Goal: Task Accomplishment & Management: Manage account settings

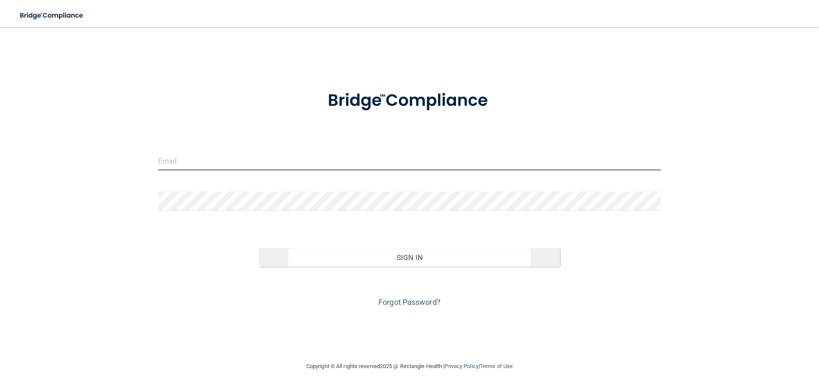
type input "[EMAIL_ADDRESS][DOMAIN_NAME]"
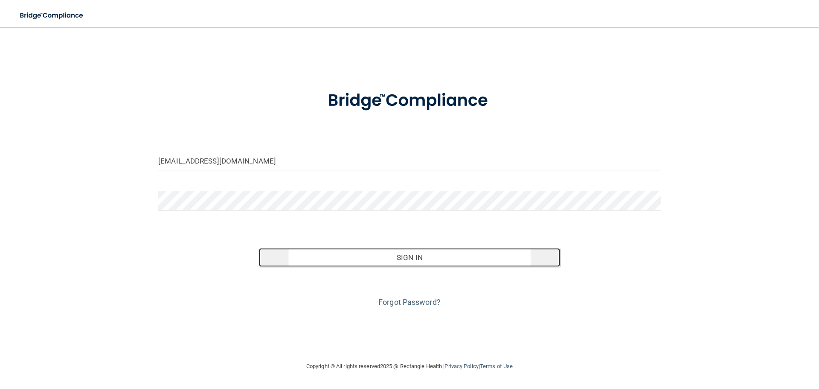
click at [417, 262] on button "Sign In" at bounding box center [410, 257] width 302 height 19
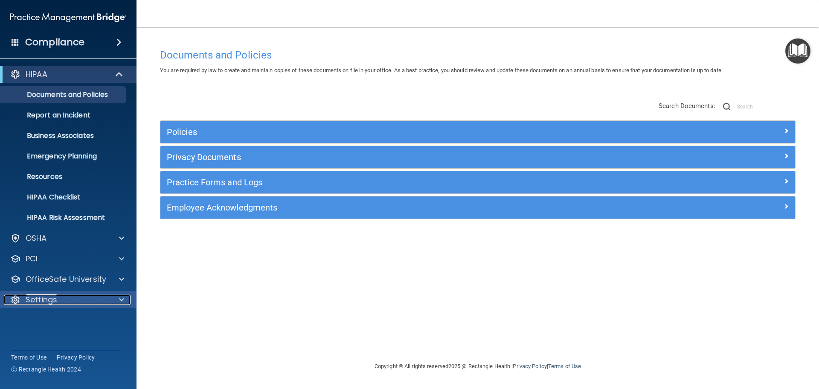
click at [71, 296] on div "Settings" at bounding box center [57, 299] width 106 height 10
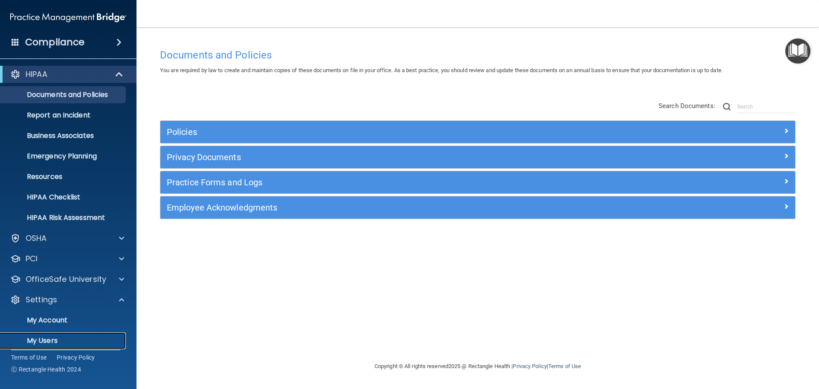
click at [49, 343] on p "My Users" at bounding box center [64, 340] width 116 height 9
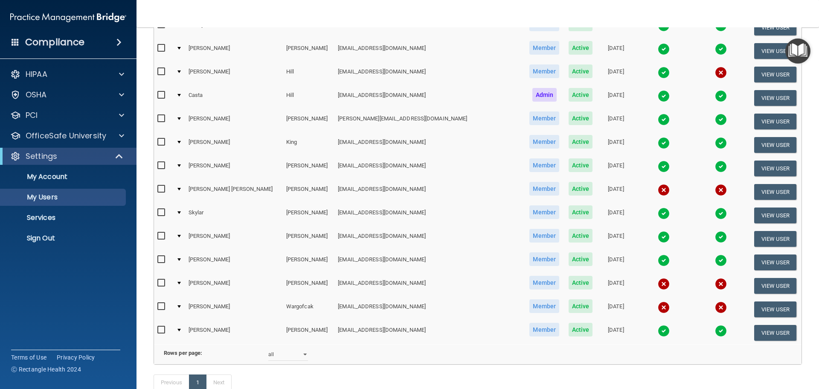
scroll to position [256, 0]
click at [158, 282] on input "checkbox" at bounding box center [162, 282] width 10 height 7
checkbox input "true"
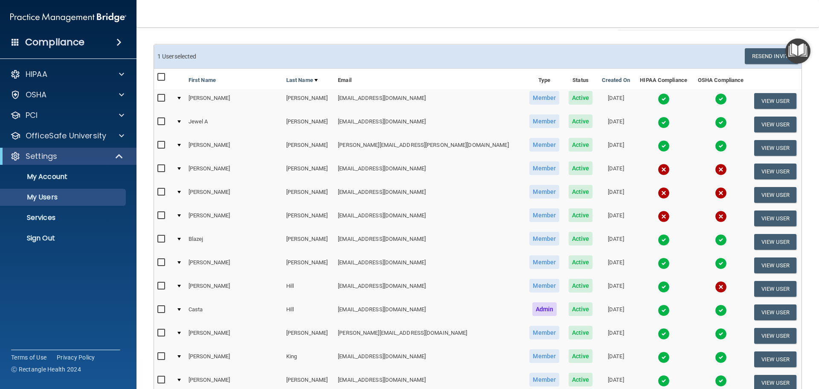
scroll to position [213, 0]
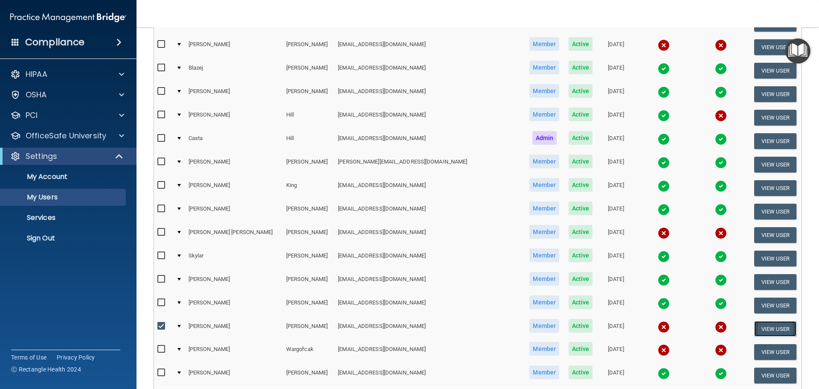
click at [758, 332] on button "View User" at bounding box center [775, 329] width 42 height 16
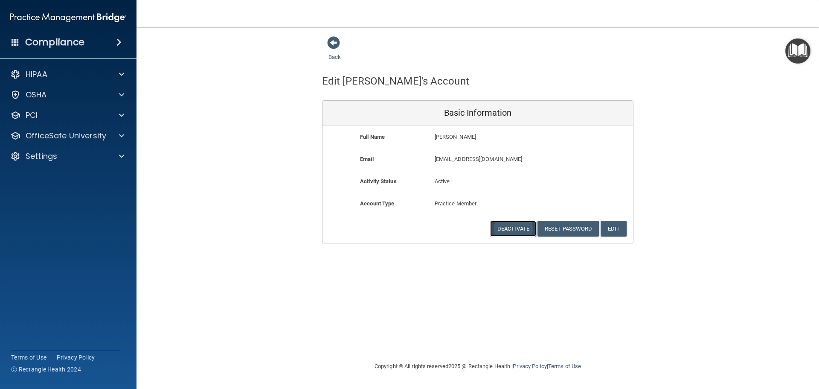
click at [517, 229] on button "Deactivate" at bounding box center [513, 229] width 46 height 16
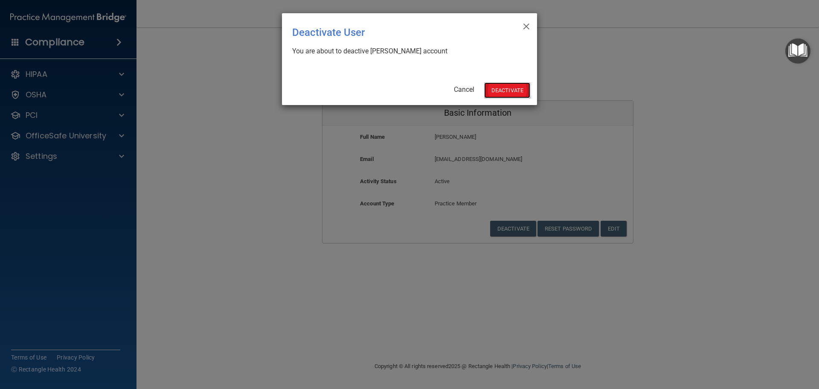
click at [507, 91] on button "Deactivate" at bounding box center [507, 90] width 46 height 16
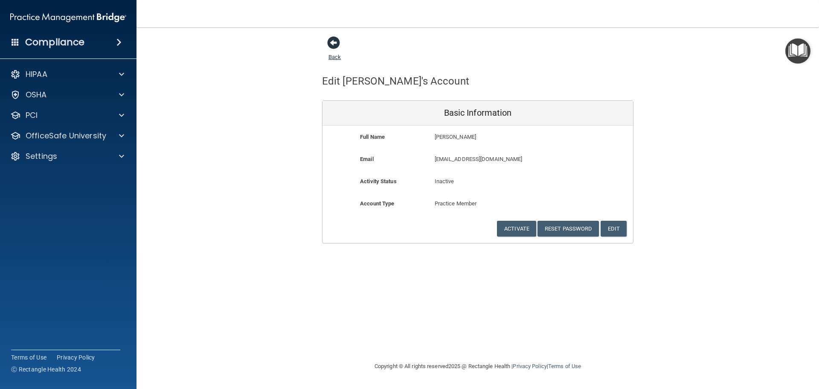
click at [338, 55] on link "Back" at bounding box center [334, 52] width 12 height 17
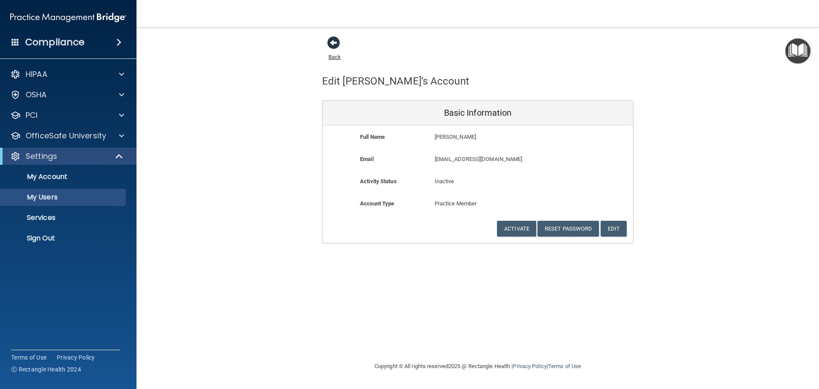
select select "20"
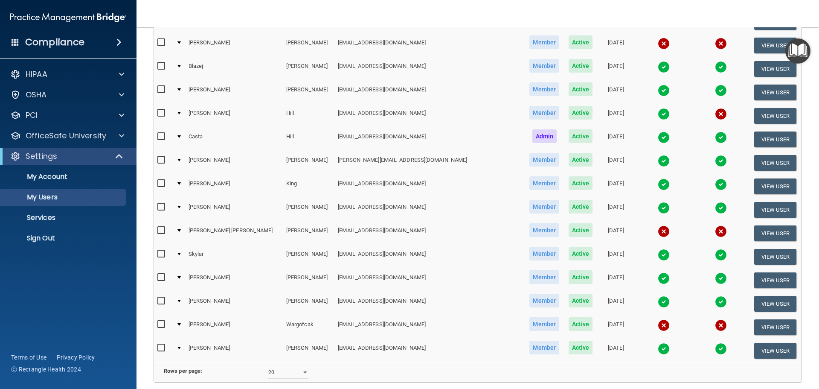
scroll to position [294, 0]
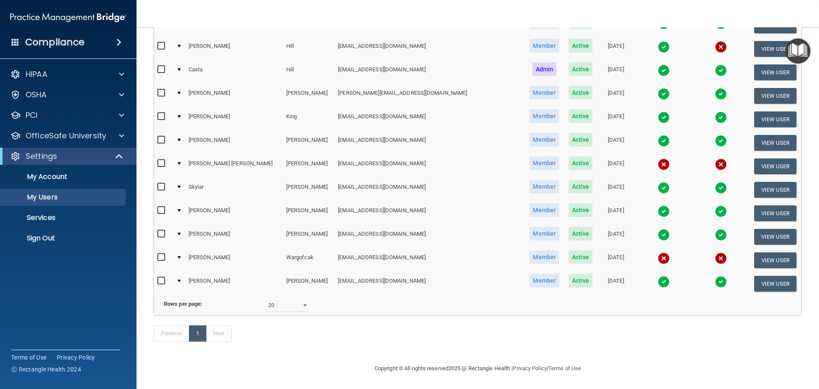
click at [162, 254] on input "checkbox" at bounding box center [162, 257] width 10 height 7
checkbox input "true"
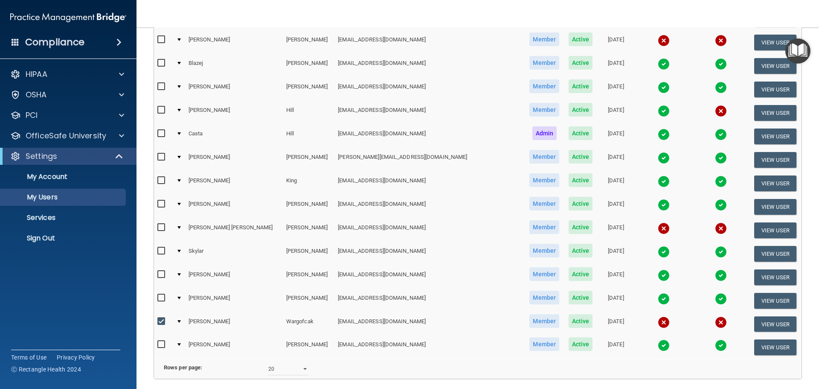
scroll to position [209, 0]
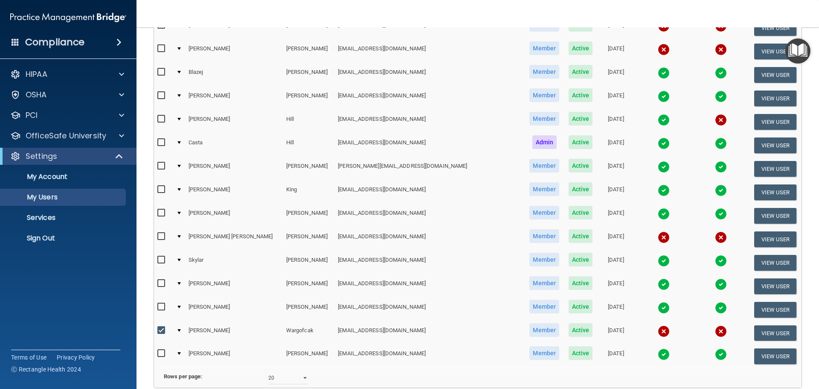
click at [157, 238] on input "checkbox" at bounding box center [162, 236] width 10 height 7
checkbox input "true"
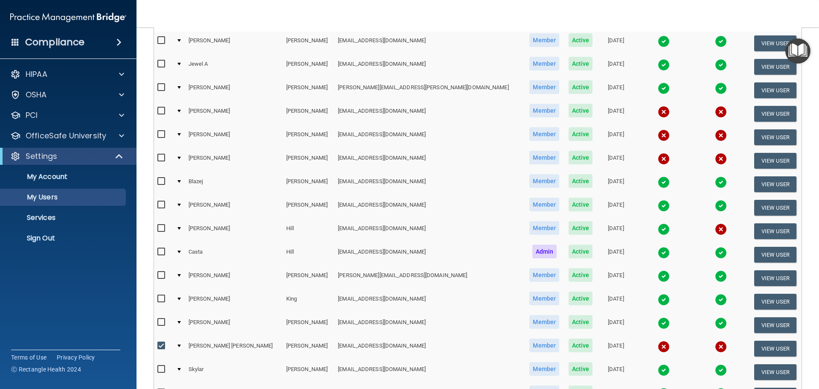
scroll to position [81, 0]
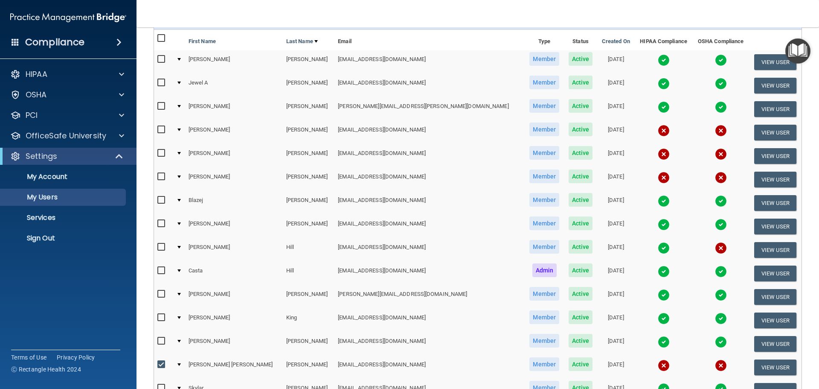
click at [161, 245] on input "checkbox" at bounding box center [162, 247] width 10 height 7
checkbox input "true"
click at [160, 176] on input "checkbox" at bounding box center [162, 176] width 10 height 7
checkbox input "true"
click at [154, 150] on td at bounding box center [163, 155] width 19 height 23
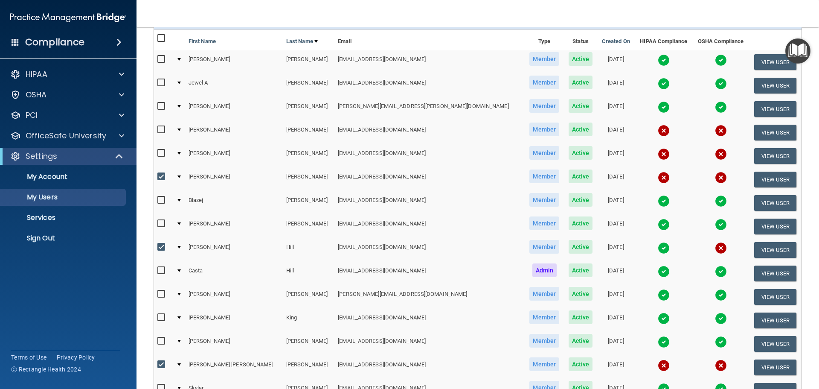
click at [159, 152] on input "checkbox" at bounding box center [162, 153] width 10 height 7
checkbox input "true"
click at [163, 129] on input "checkbox" at bounding box center [162, 129] width 10 height 7
checkbox input "true"
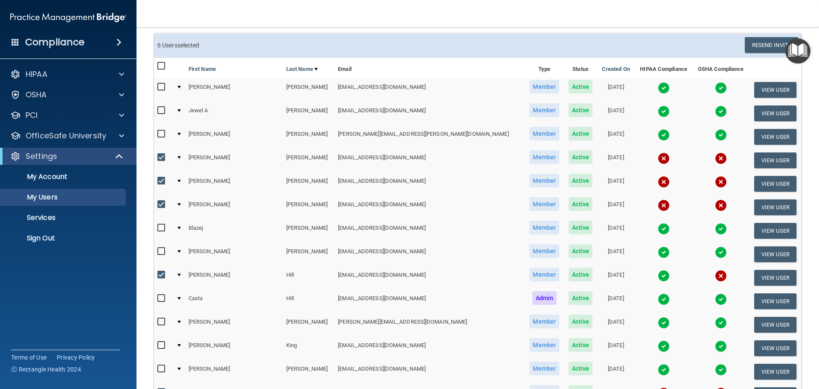
scroll to position [0, 0]
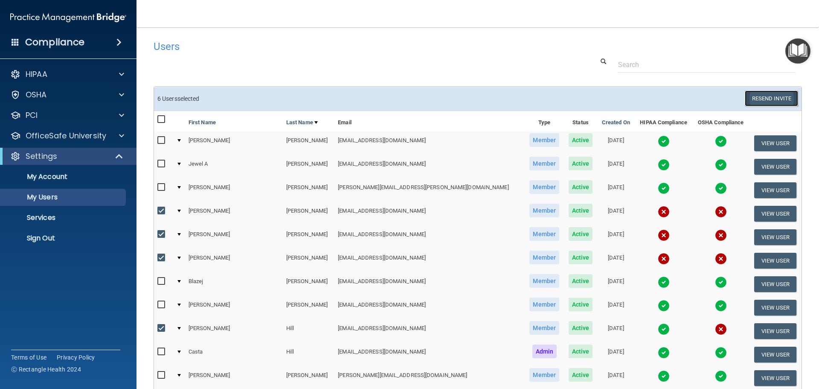
click at [766, 99] on button "Resend Invite" at bounding box center [771, 98] width 53 height 16
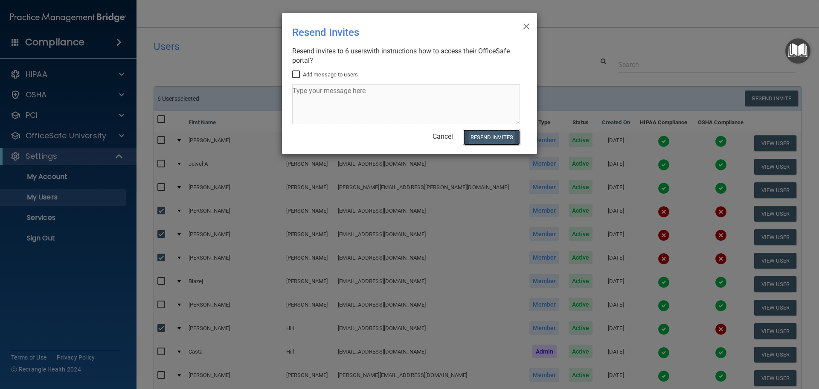
click at [496, 139] on button "Resend Invites" at bounding box center [491, 137] width 57 height 16
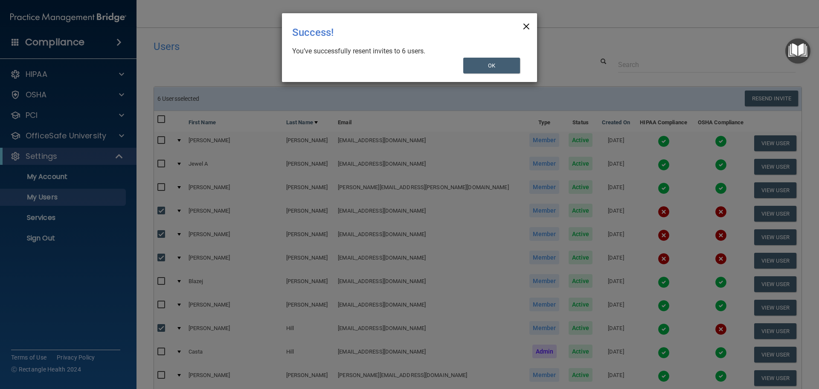
click at [525, 27] on span "×" at bounding box center [527, 25] width 8 height 17
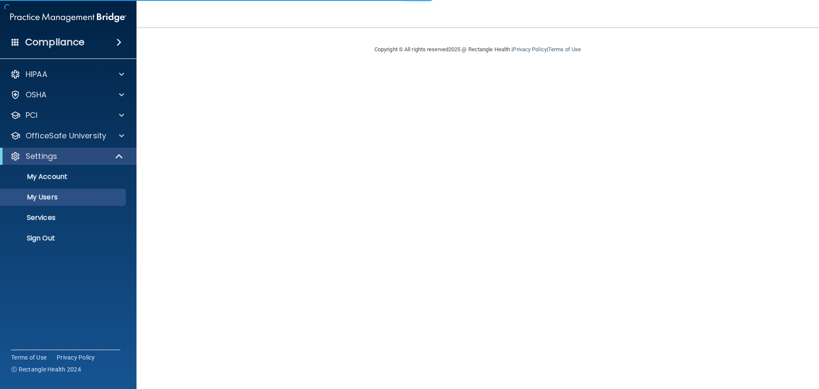
select select "20"
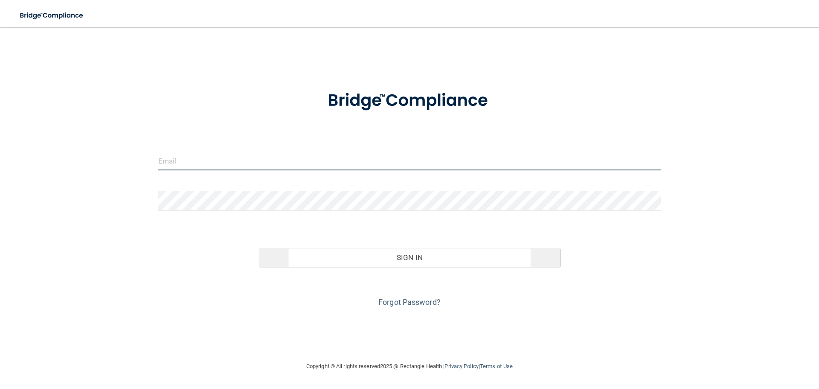
type input "[EMAIL_ADDRESS][DOMAIN_NAME]"
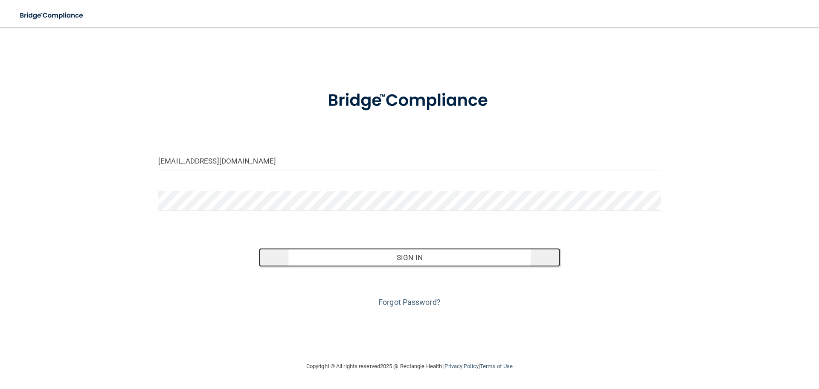
click at [439, 261] on button "Sign In" at bounding box center [410, 257] width 302 height 19
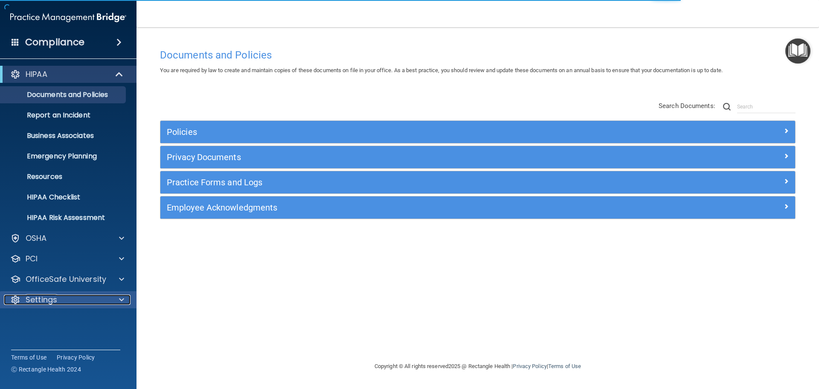
click at [52, 300] on p "Settings" at bounding box center [42, 299] width 32 height 10
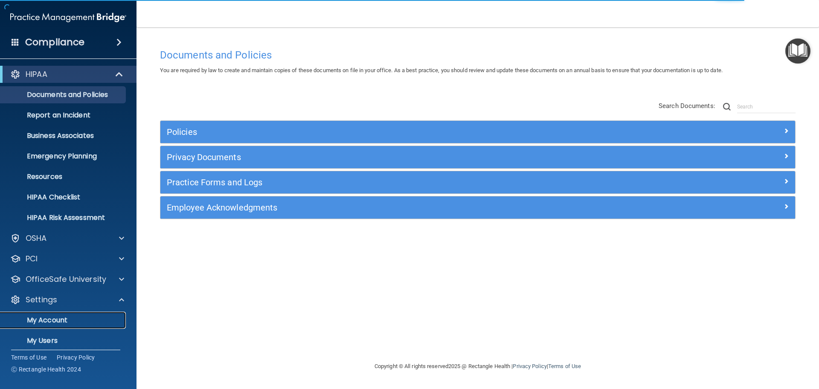
click at [52, 318] on p "My Account" at bounding box center [64, 320] width 116 height 9
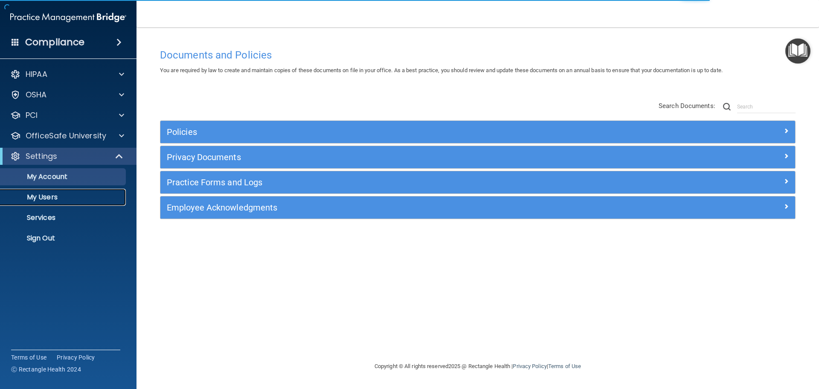
click at [43, 200] on p "My Users" at bounding box center [64, 197] width 116 height 9
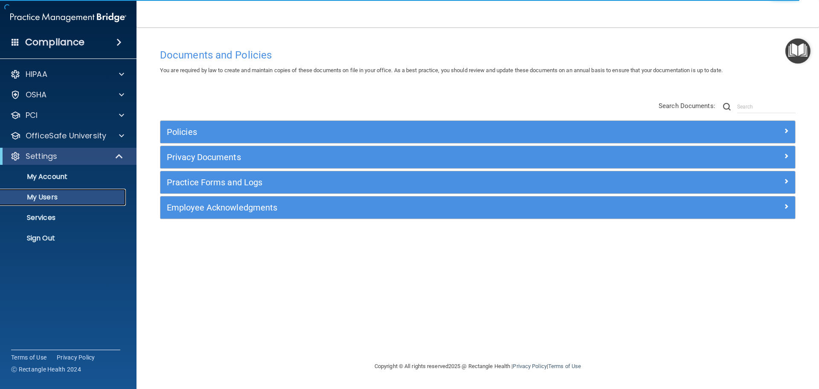
select select "20"
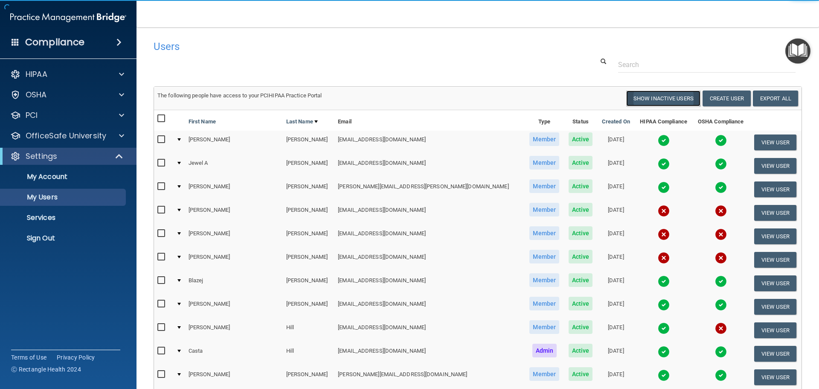
click at [673, 99] on button "Show Inactive Users" at bounding box center [663, 98] width 74 height 16
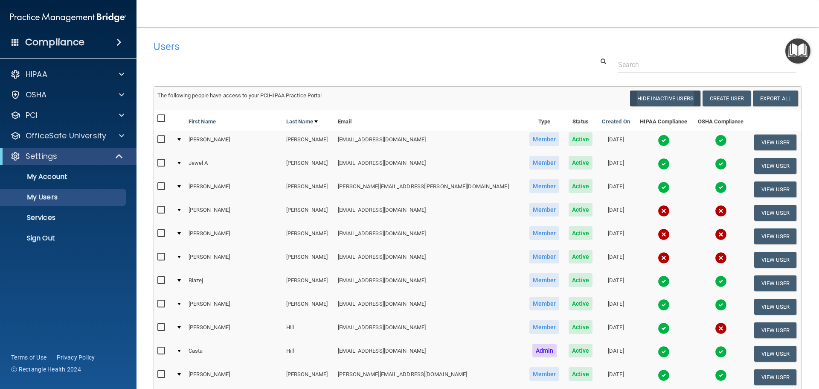
select select "20"
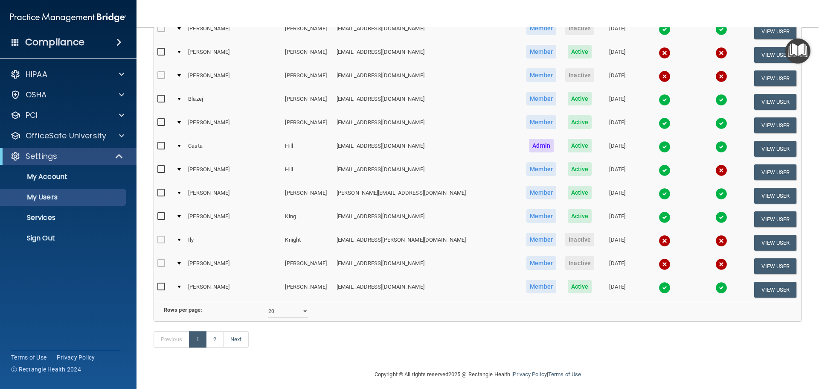
scroll to position [317, 0]
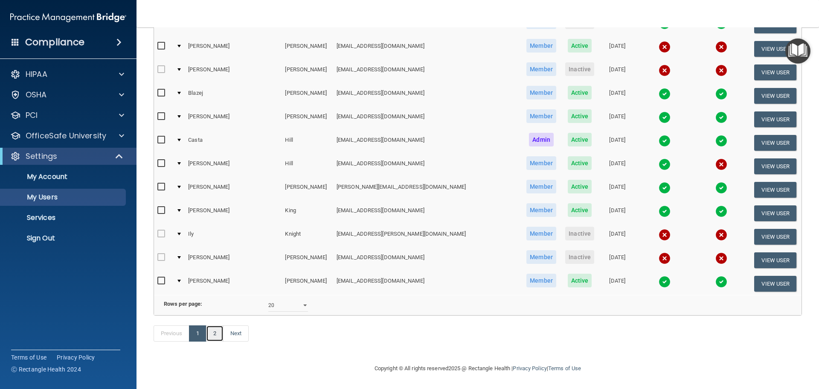
click at [216, 333] on link "2" at bounding box center [214, 333] width 17 height 16
select select "20"
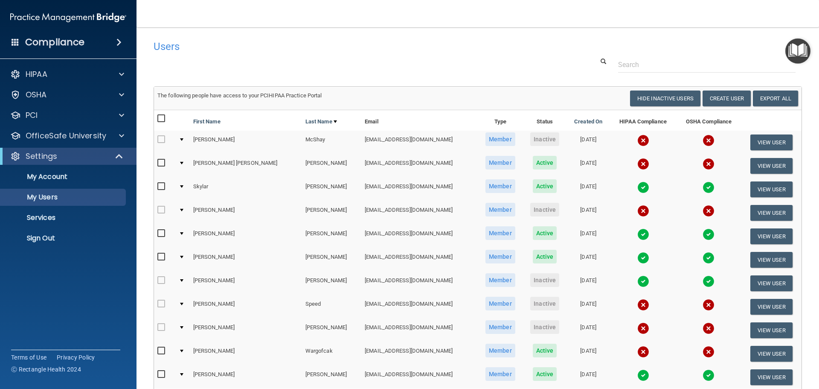
click at [183, 328] on div at bounding box center [181, 327] width 3 height 3
click at [768, 327] on button "View User" at bounding box center [771, 330] width 42 height 16
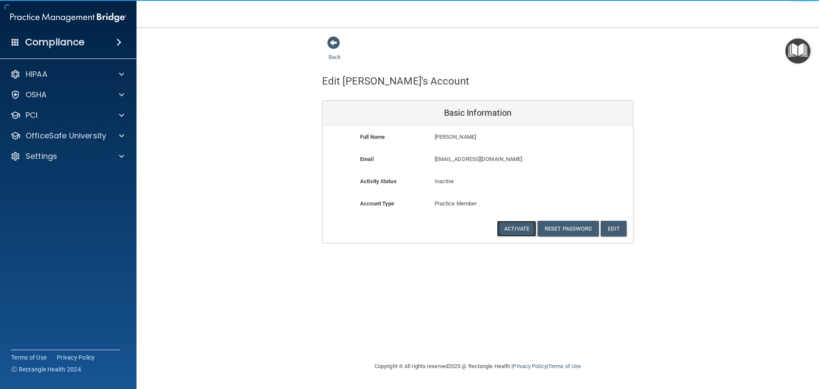
click at [517, 232] on button "Activate" at bounding box center [516, 229] width 39 height 16
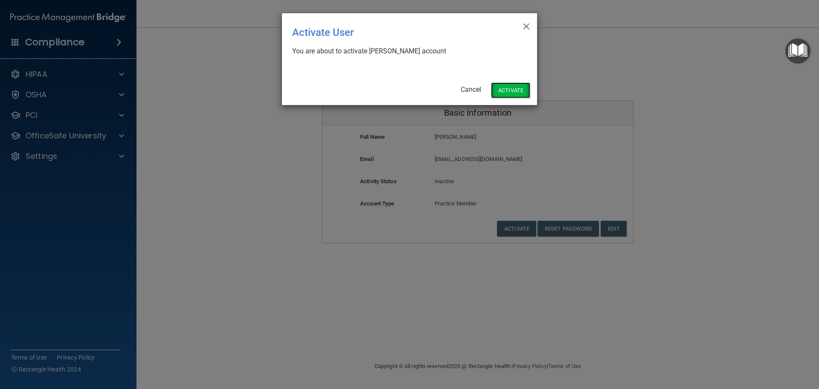
click at [518, 90] on button "Activate" at bounding box center [510, 90] width 39 height 16
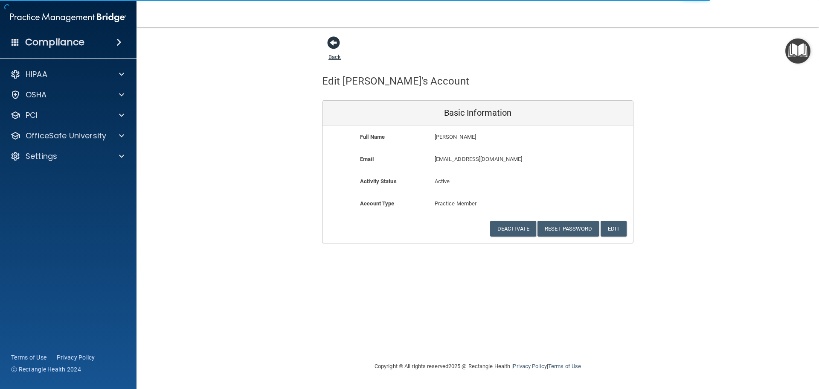
click at [337, 57] on link "Back" at bounding box center [334, 52] width 12 height 17
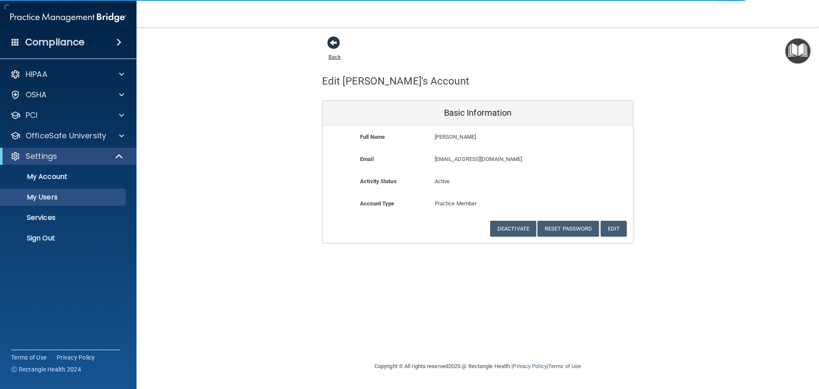
select select "20"
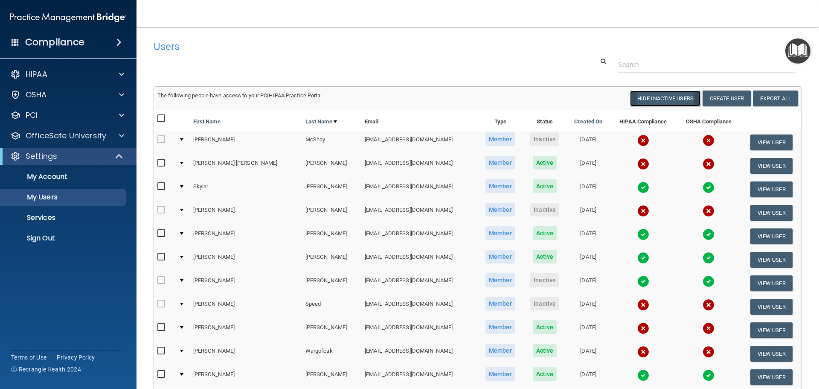
click at [655, 98] on button "Hide Inactive Users" at bounding box center [665, 98] width 70 height 16
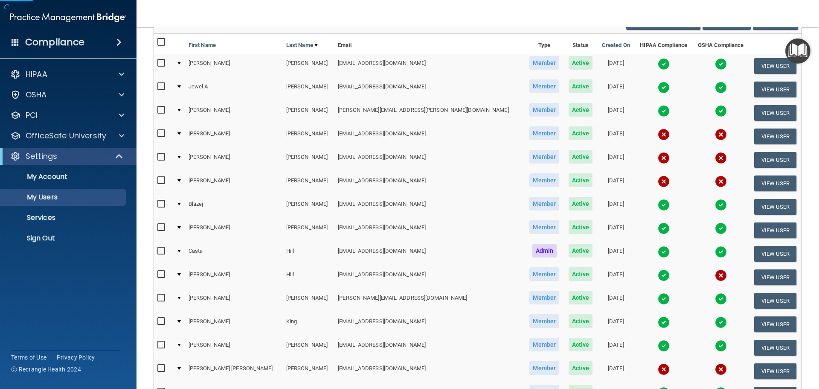
scroll to position [256, 0]
